Goal: Task Accomplishment & Management: Complete application form

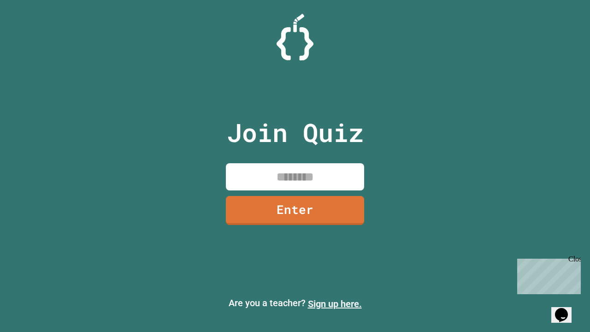
click at [334, 304] on link "Sign up here." at bounding box center [335, 303] width 54 height 11
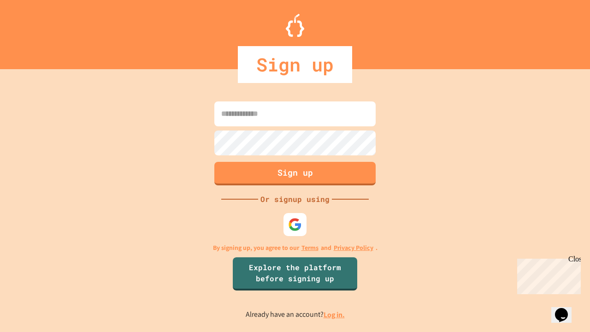
click at [334, 314] on link "Log in." at bounding box center [333, 315] width 21 height 10
